Goal: Complete application form

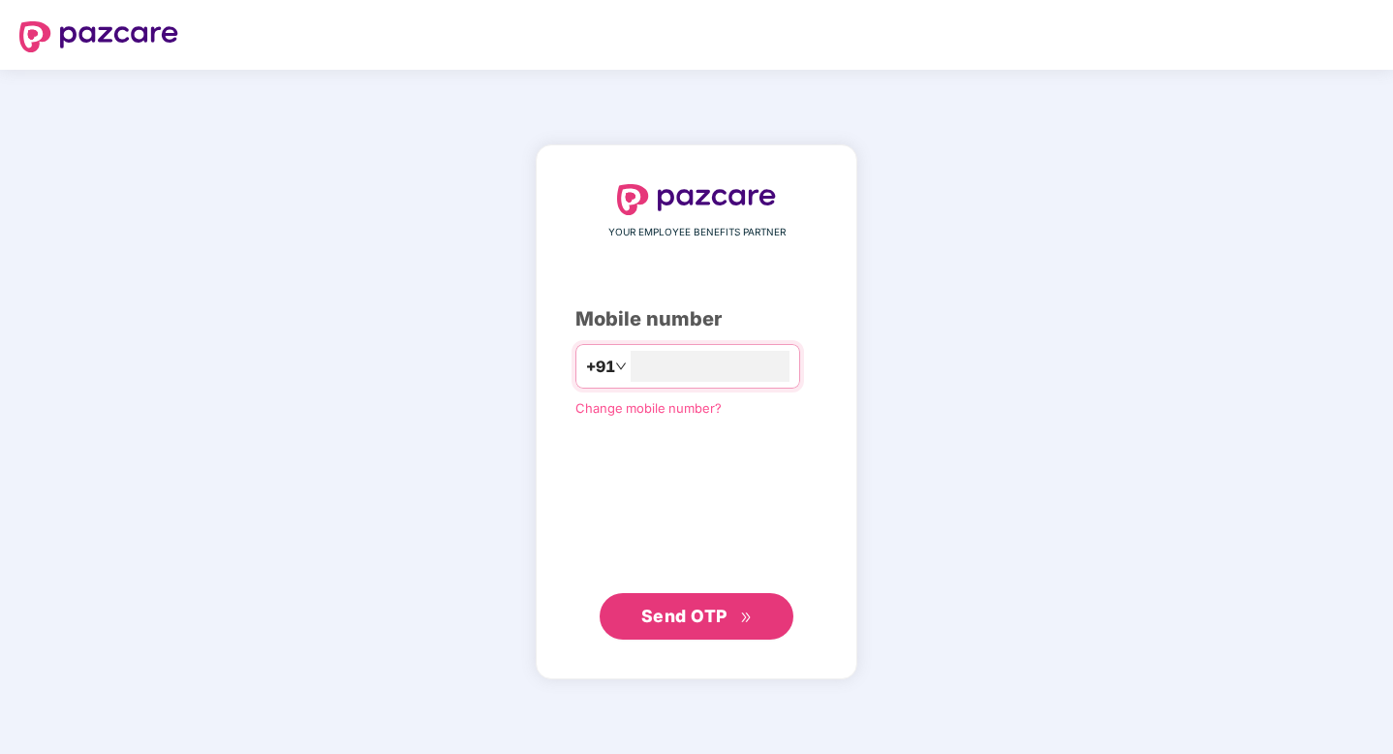
type input "**********"
click at [665, 621] on span "Send OTP" at bounding box center [685, 616] width 86 height 20
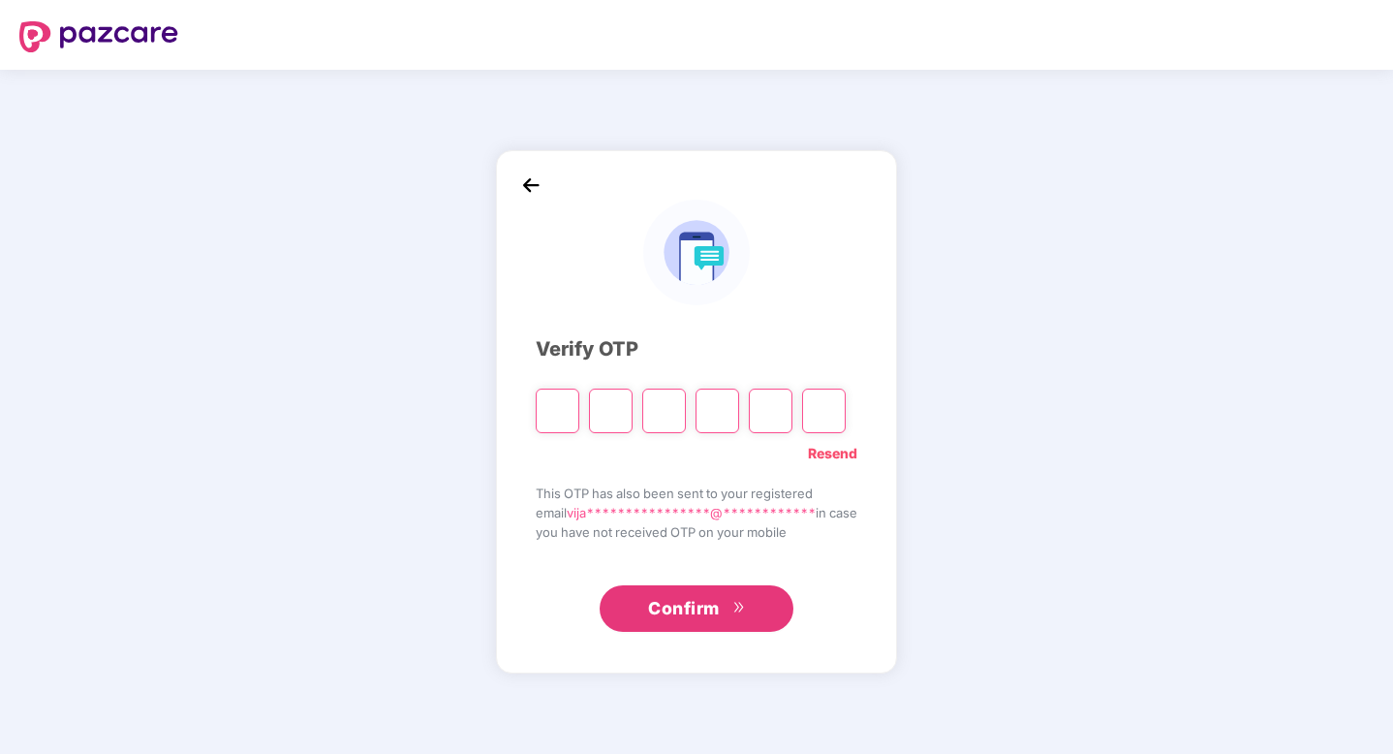
type input "*"
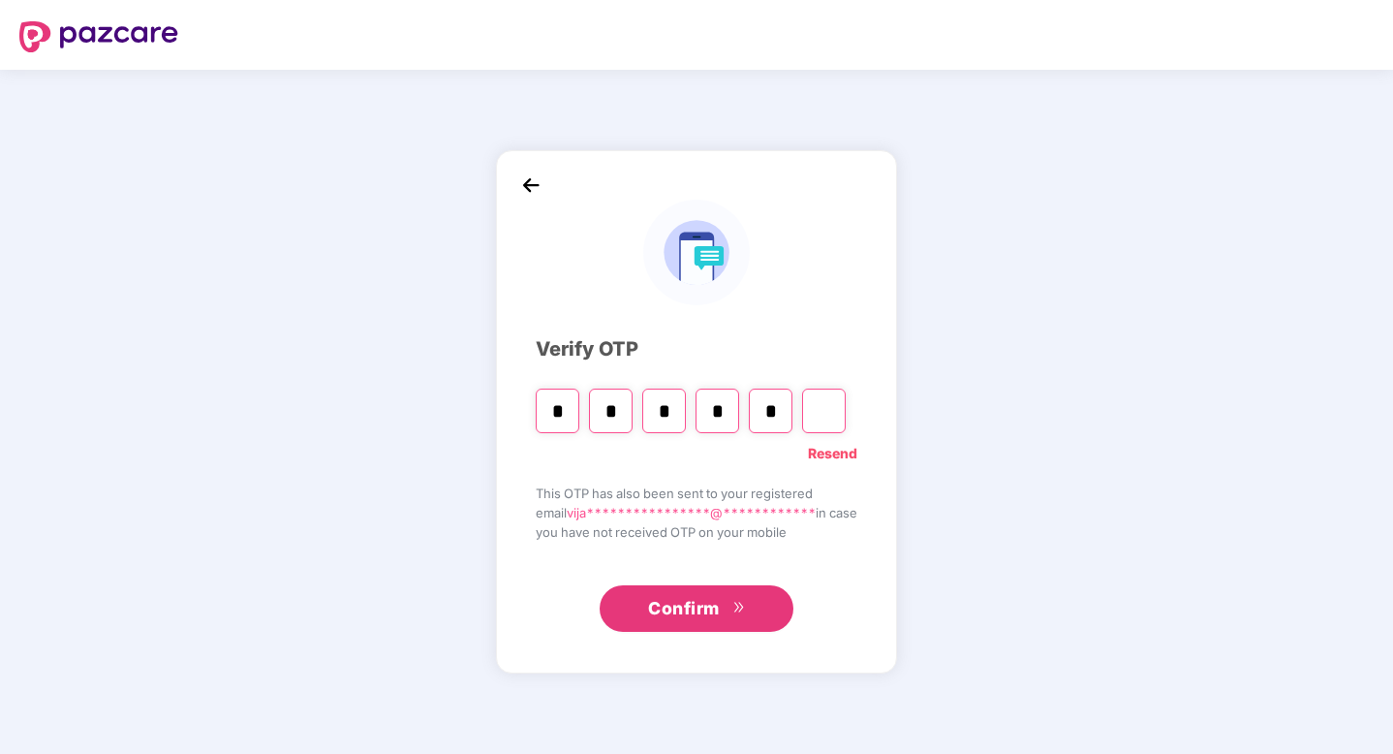
type input "*"
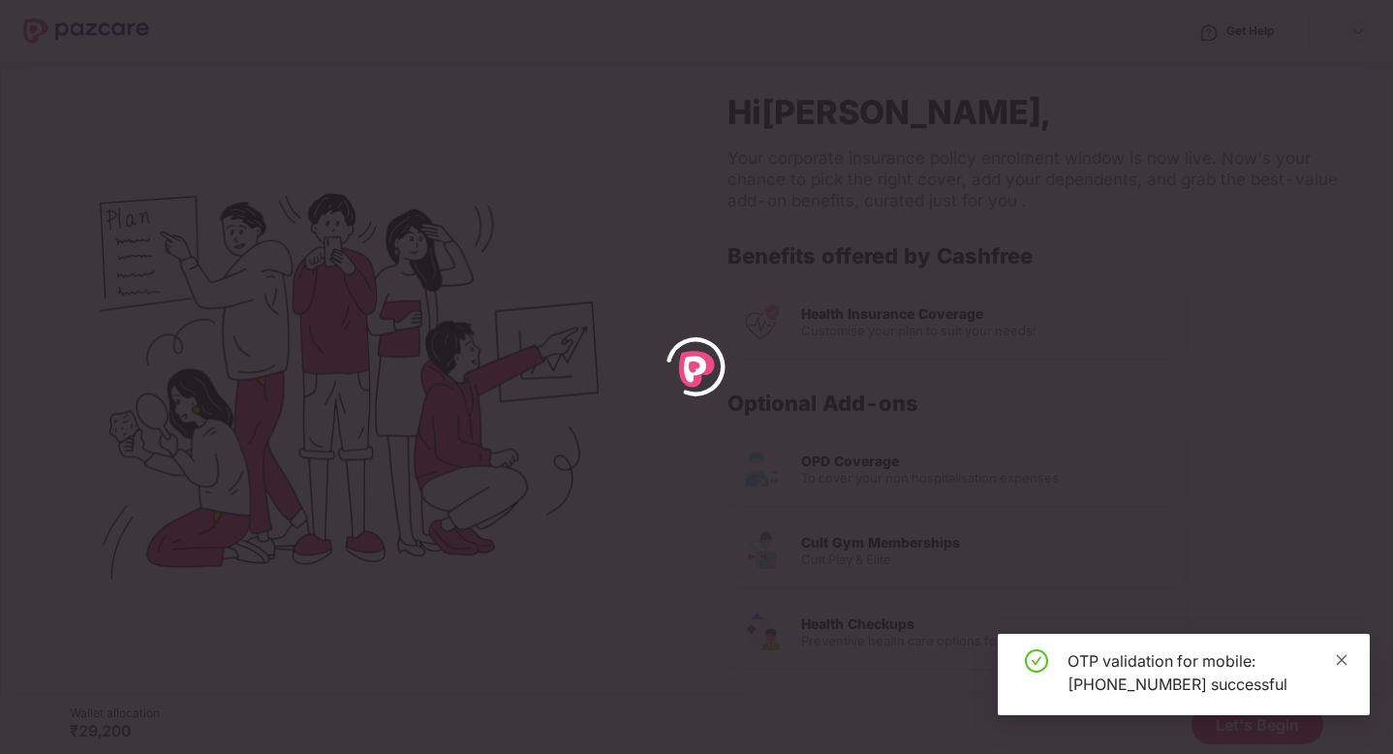
click at [1341, 661] on icon "close" at bounding box center [1342, 660] width 14 height 14
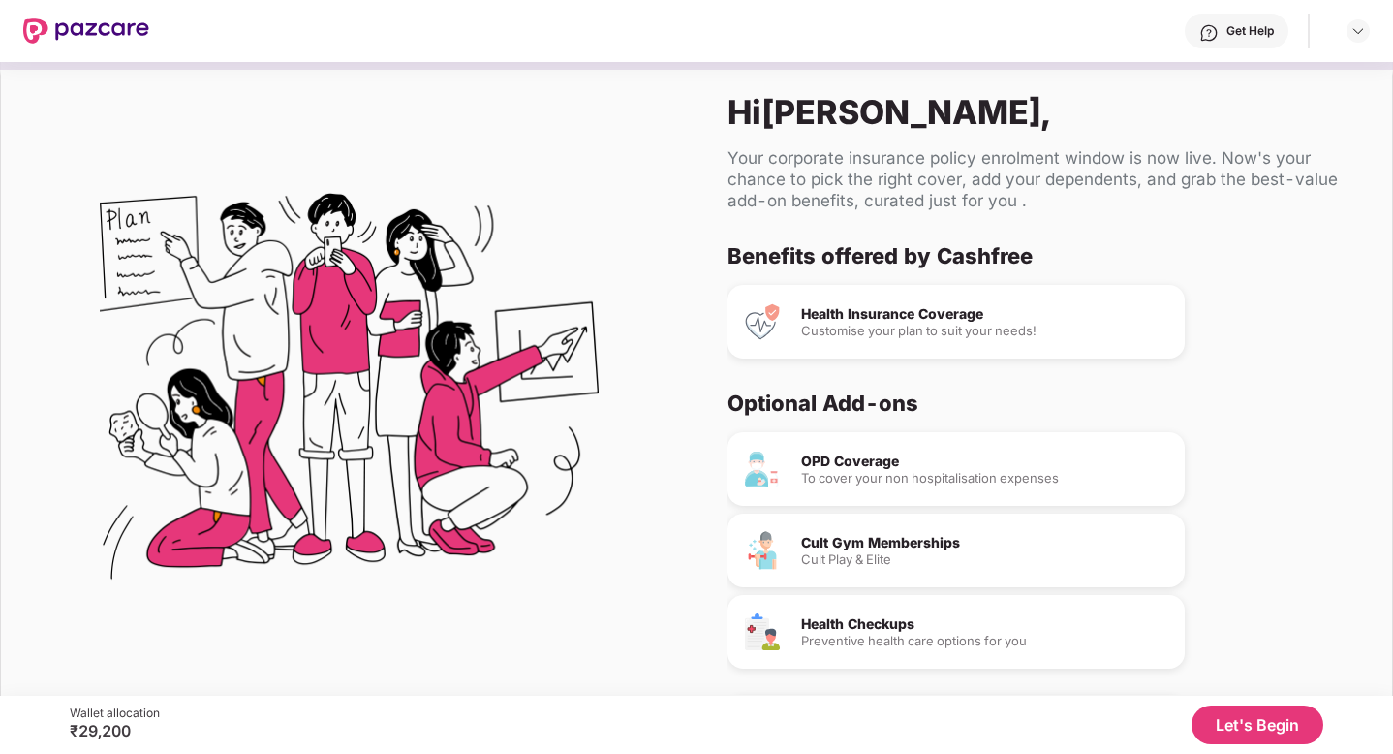
scroll to position [71, 0]
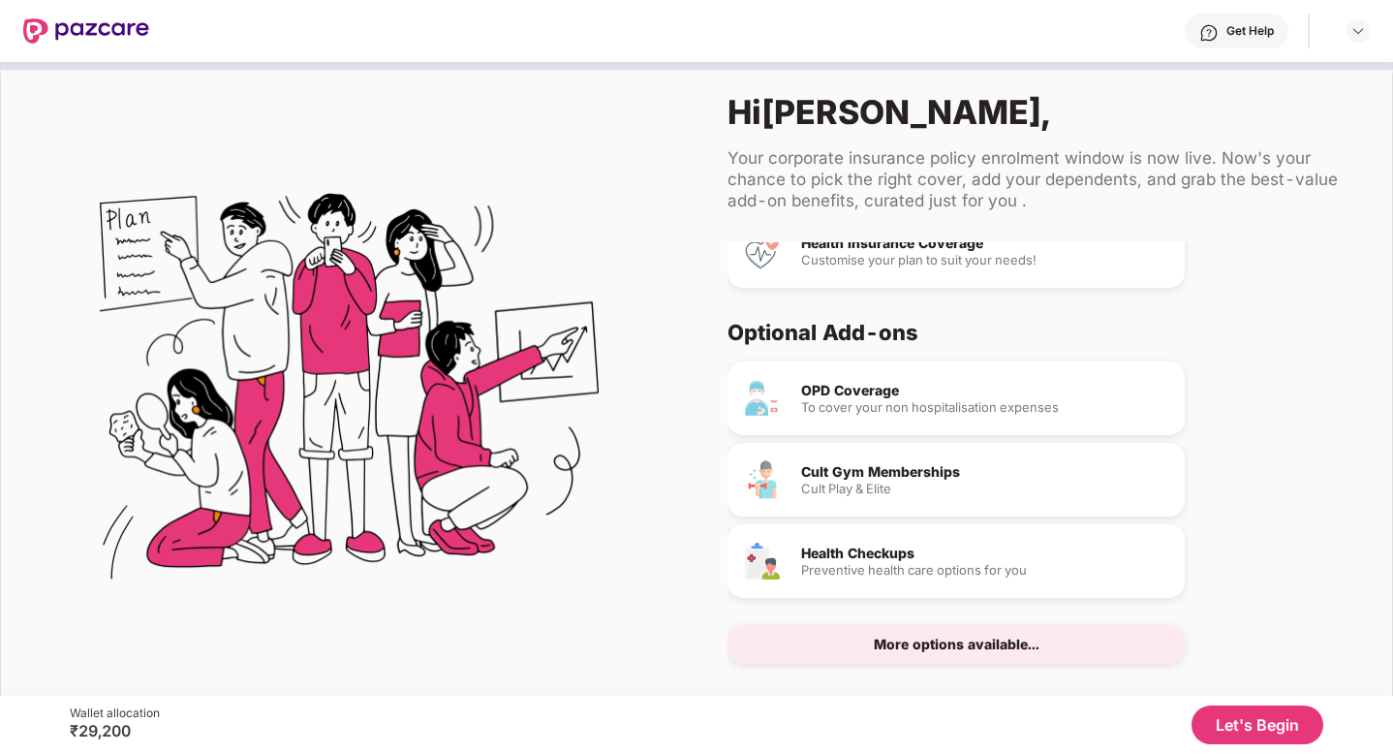
click at [1221, 705] on button "Let's Begin" at bounding box center [1258, 724] width 132 height 39
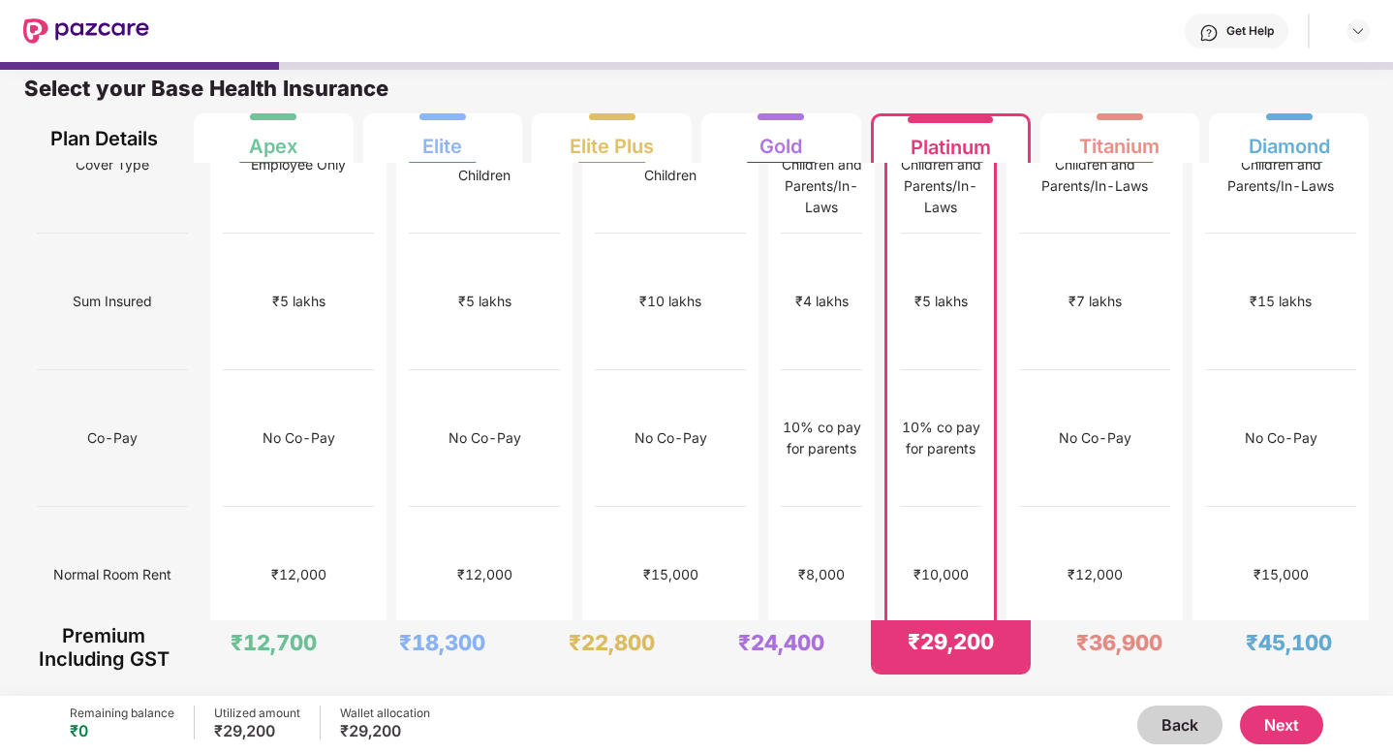
scroll to position [0, 0]
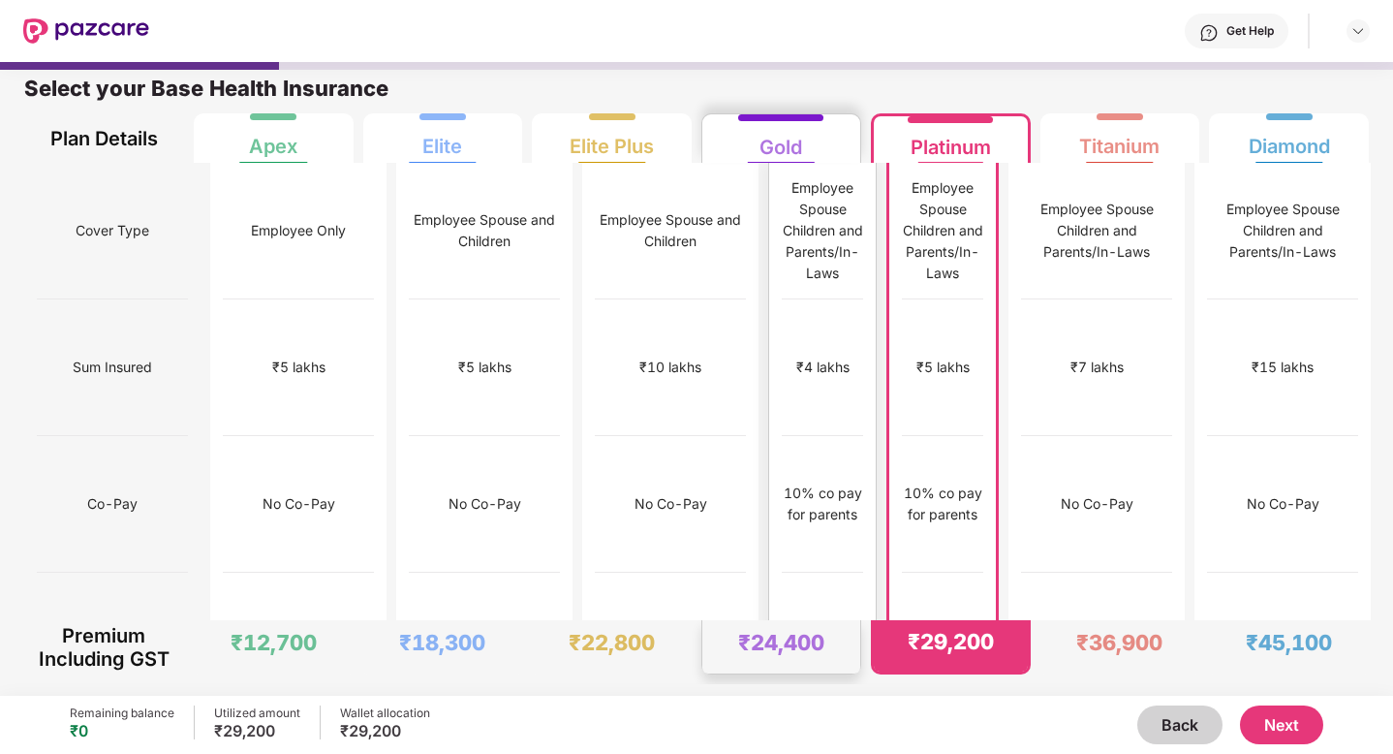
click at [799, 630] on div "₹8,000" at bounding box center [822, 640] width 47 height 21
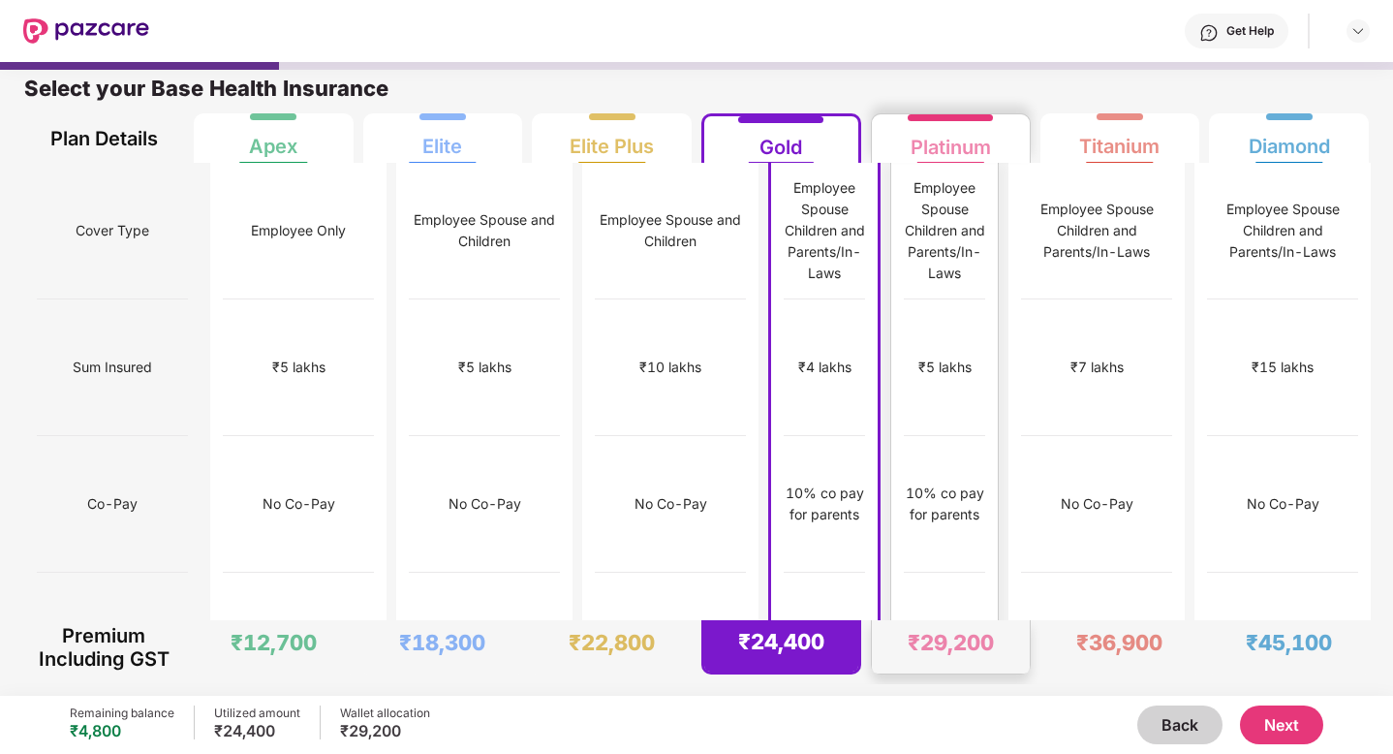
click at [908, 436] on div "10% co pay for parents" at bounding box center [944, 504] width 81 height 137
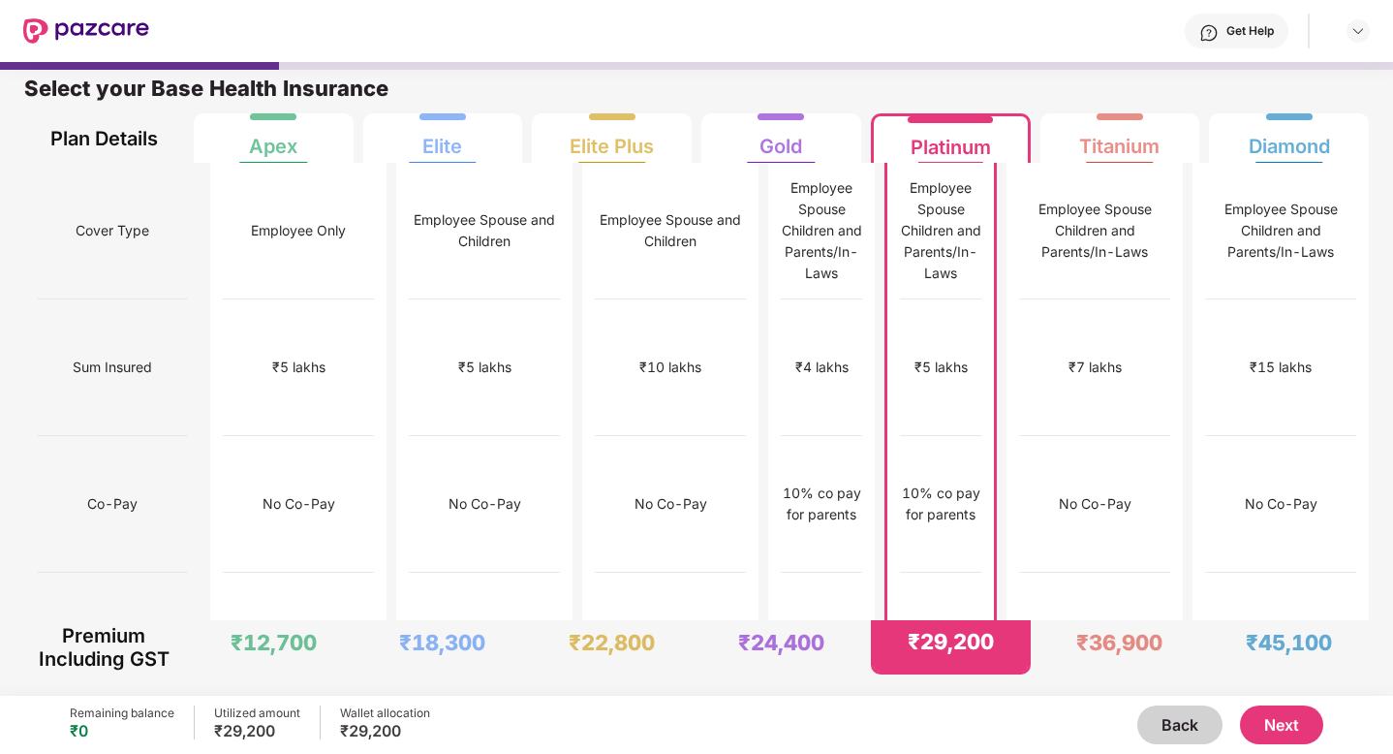
click at [1300, 731] on button "Next" at bounding box center [1281, 724] width 83 height 39
